Goal: Task Accomplishment & Management: Manage account settings

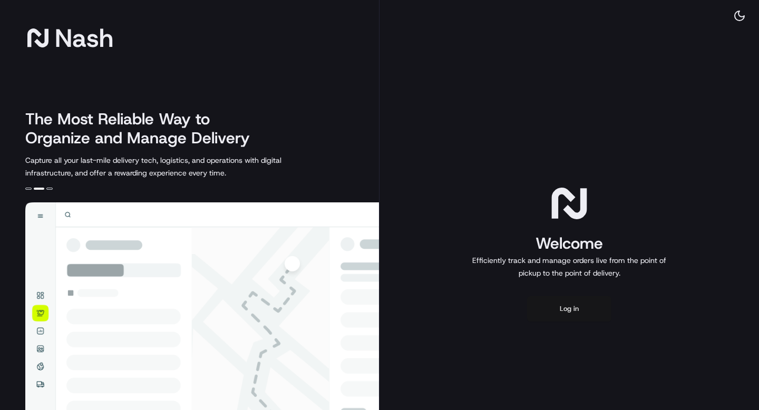
click at [571, 314] on button "Log in" at bounding box center [569, 308] width 84 height 25
